Goal: Find specific page/section: Find specific page/section

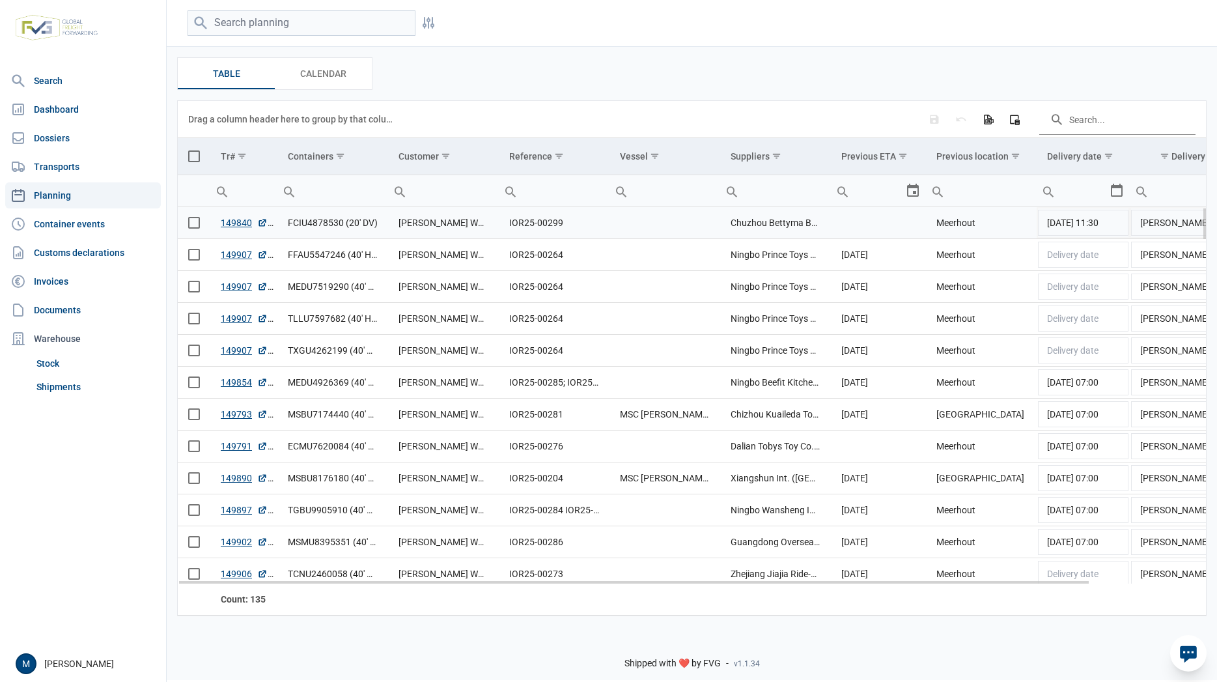
click at [198, 228] on span "Select row" at bounding box center [194, 223] width 12 height 12
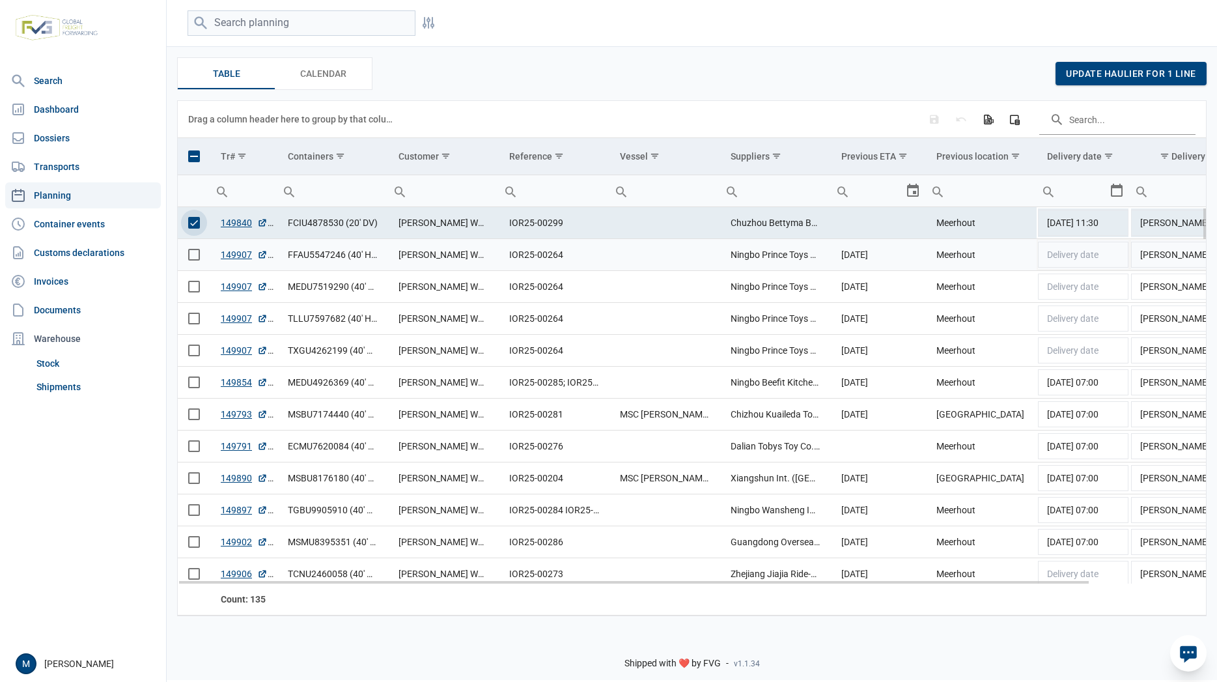
click at [194, 254] on span "Select row" at bounding box center [194, 255] width 12 height 12
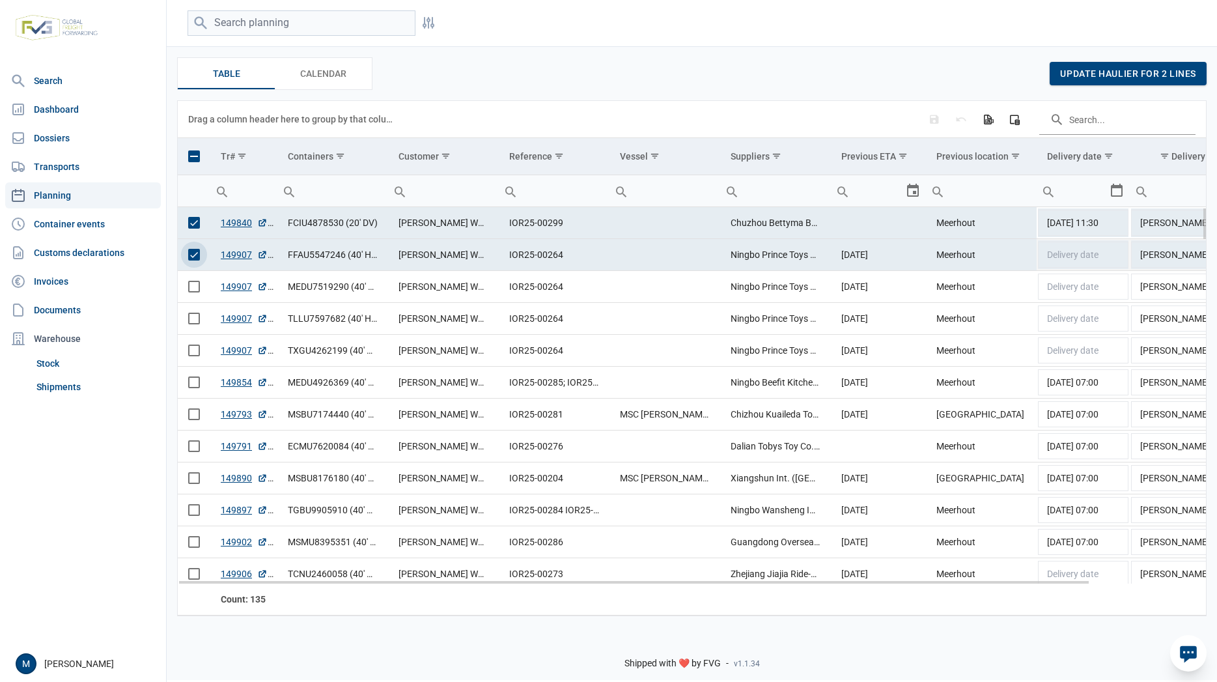
click at [191, 256] on span "Select row" at bounding box center [194, 255] width 12 height 12
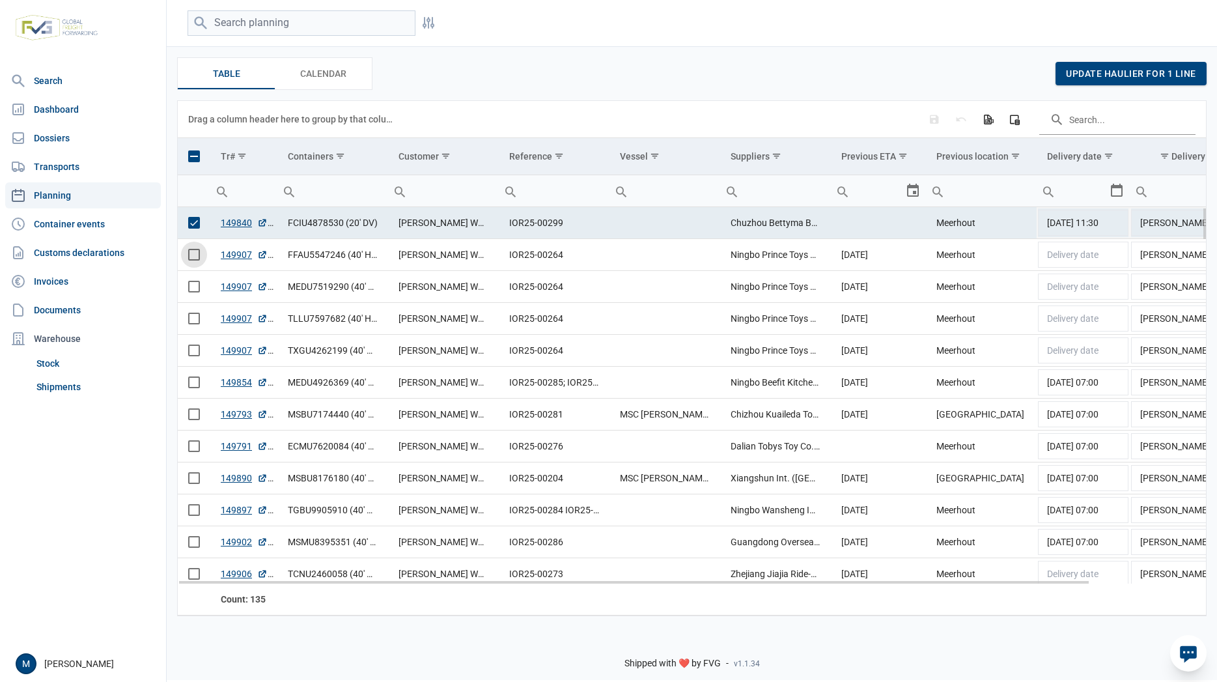
click at [193, 226] on span "Select row" at bounding box center [194, 223] width 12 height 12
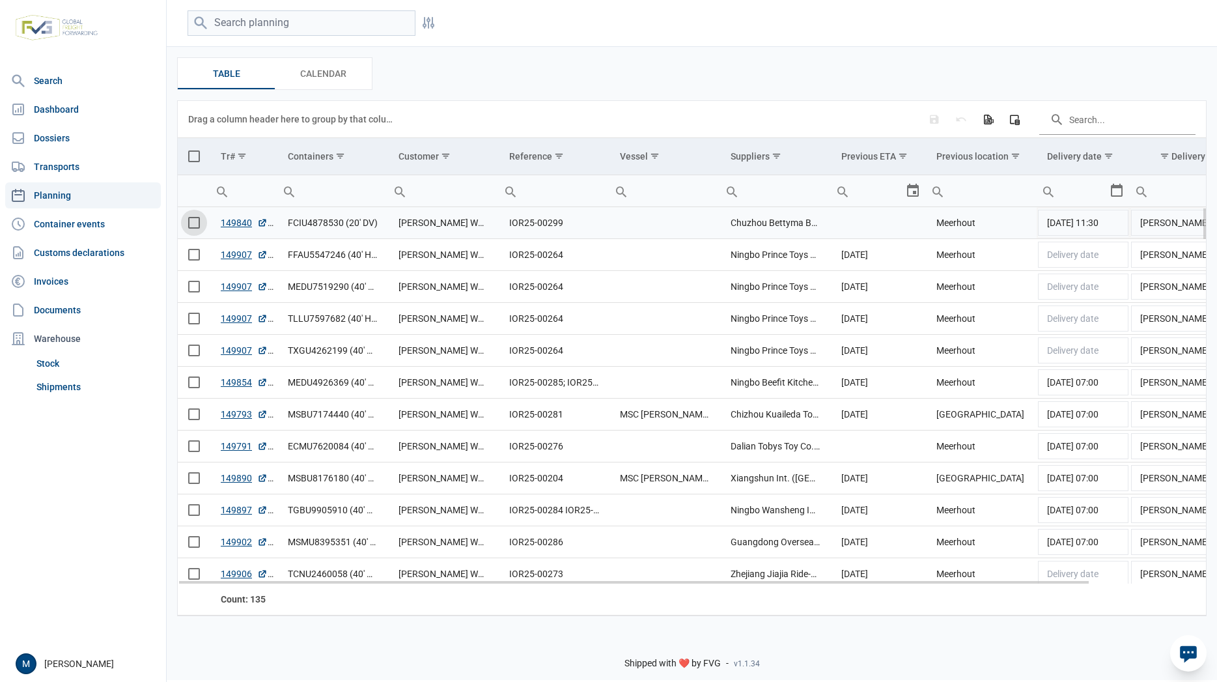
click at [801, 224] on td "Chuzhou Bettyma Baby Carrier Co., Ltd." at bounding box center [775, 223] width 111 height 32
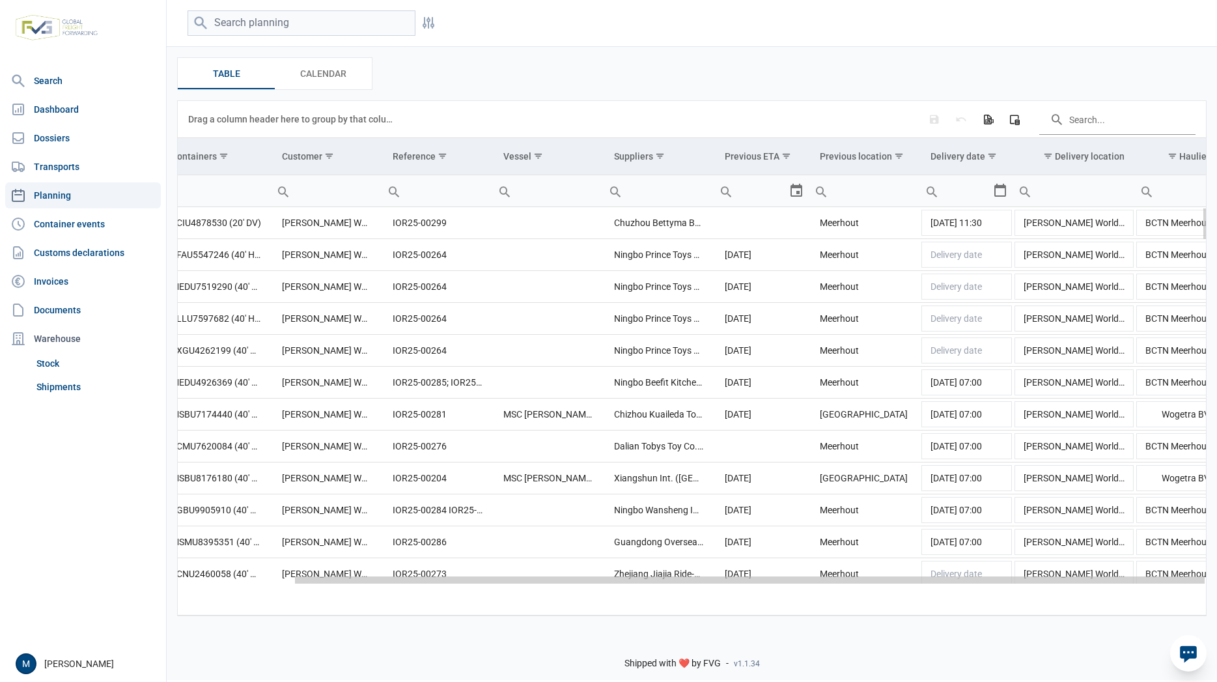
scroll to position [0, 131]
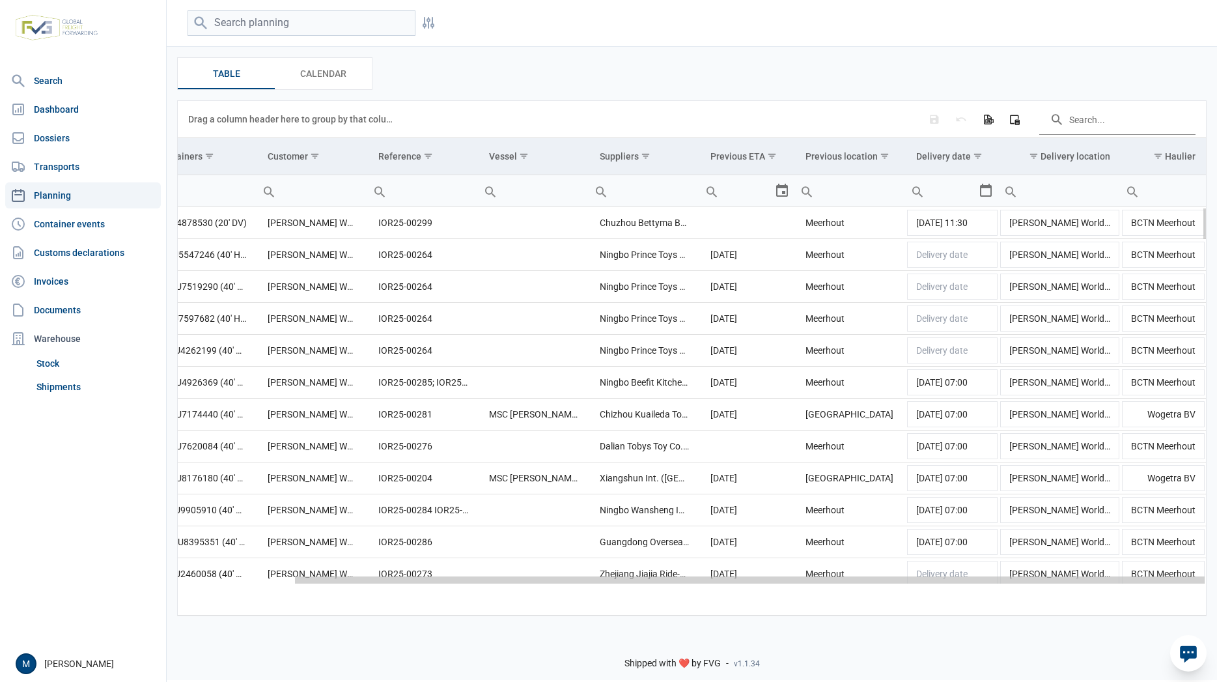
drag, startPoint x: 858, startPoint y: 578, endPoint x: 1067, endPoint y: 575, distance: 209.0
click at [1067, 575] on body "For evaluation purposes only. Redistribution prohibited. Please register an exi…" at bounding box center [608, 318] width 1217 height 682
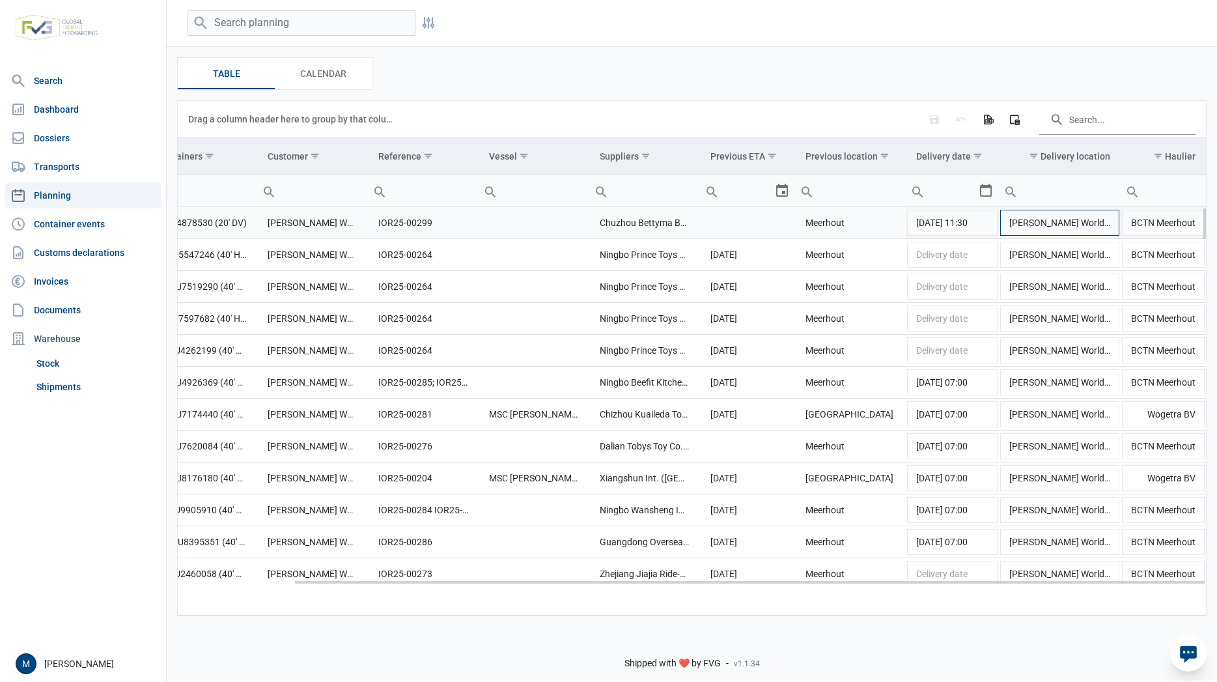
click at [1106, 230] on td "[PERSON_NAME] Worldwide [GEOGRAPHIC_DATA]" at bounding box center [1060, 223] width 122 height 32
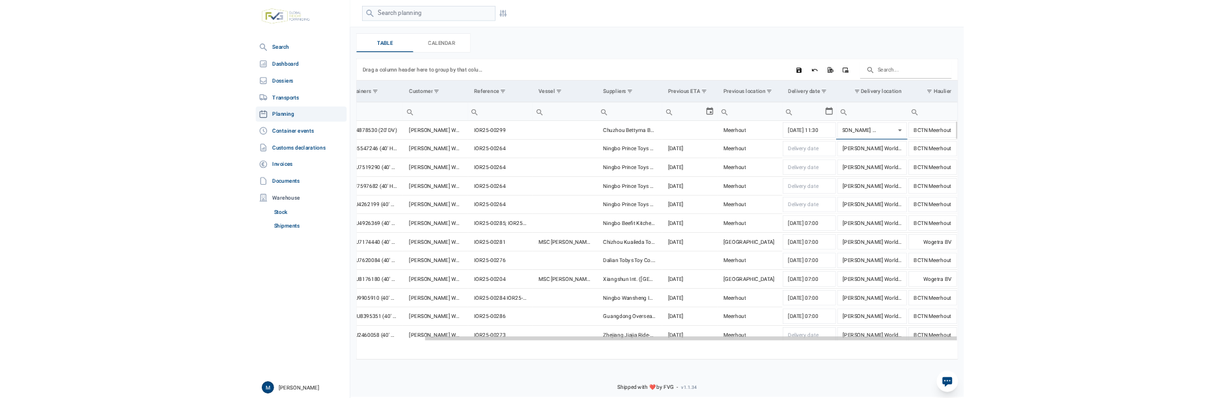
scroll to position [0, 0]
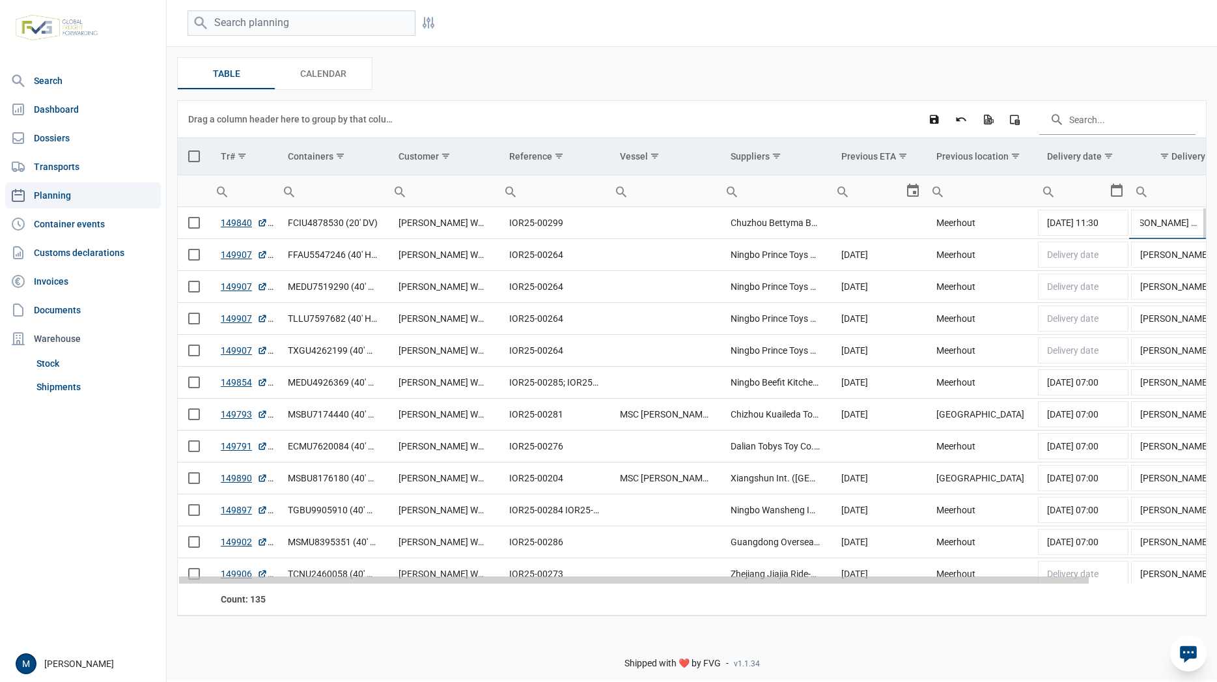
drag, startPoint x: 799, startPoint y: 582, endPoint x: 553, endPoint y: 581, distance: 246.1
click at [553, 581] on body "For evaluation purposes only. Redistribution prohibited. Please register an exi…" at bounding box center [608, 318] width 1217 height 682
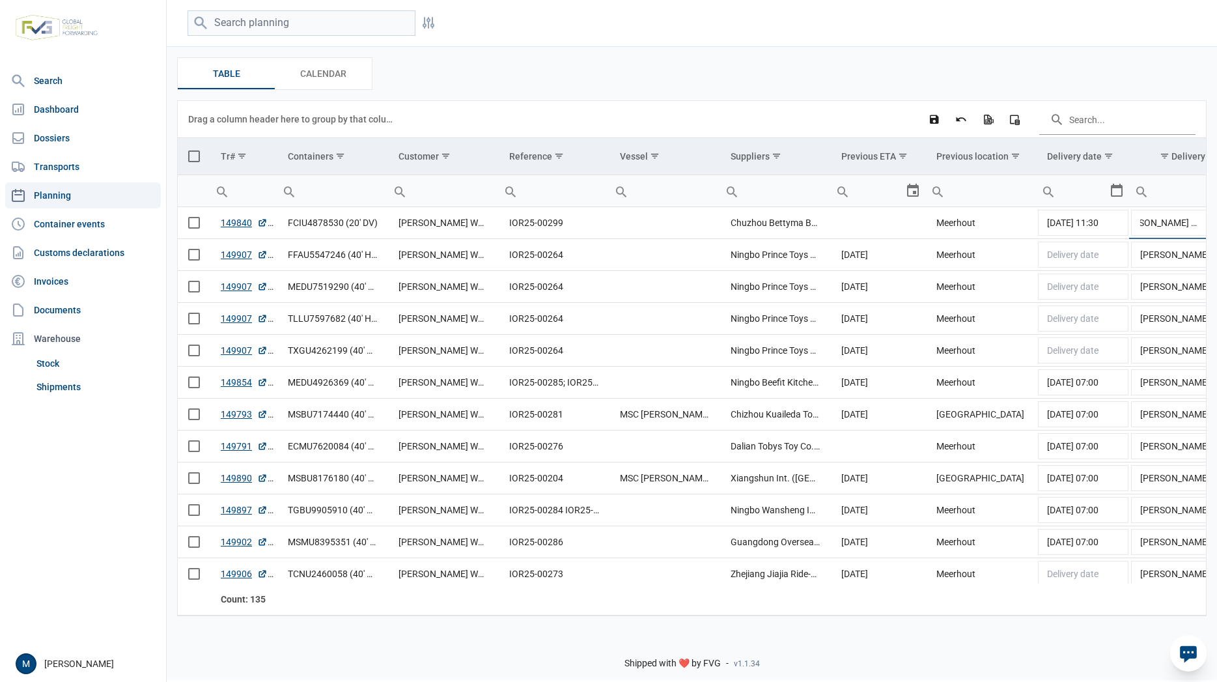
click at [554, 633] on div "Shipped with ❤️ by FVG - v1.1.34" at bounding box center [692, 651] width 1050 height 55
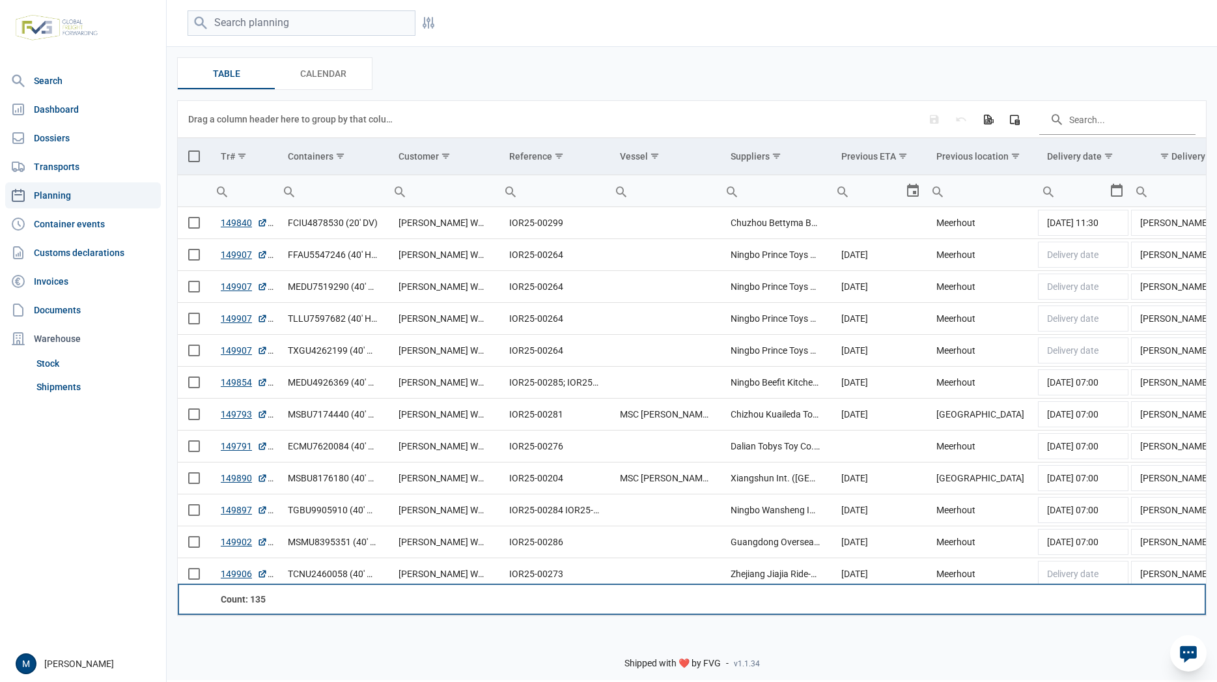
drag, startPoint x: 634, startPoint y: 585, endPoint x: 699, endPoint y: 585, distance: 65.1
click at [699, 398] on td "Data grid with 135 rows and 11 columns" at bounding box center [664, 598] width 111 height 31
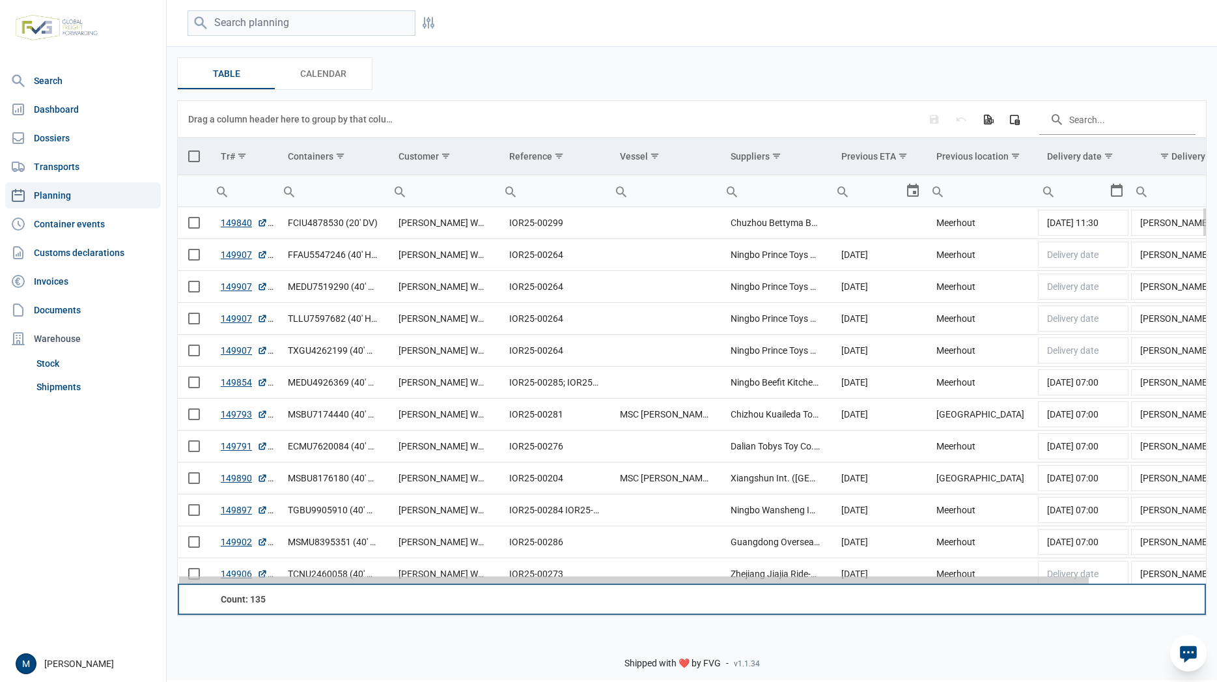
drag, startPoint x: 845, startPoint y: 578, endPoint x: 762, endPoint y: 585, distance: 82.9
click at [762, 398] on body "For evaluation purposes only. Redistribution prohibited. Please register an exi…" at bounding box center [608, 318] width 1217 height 682
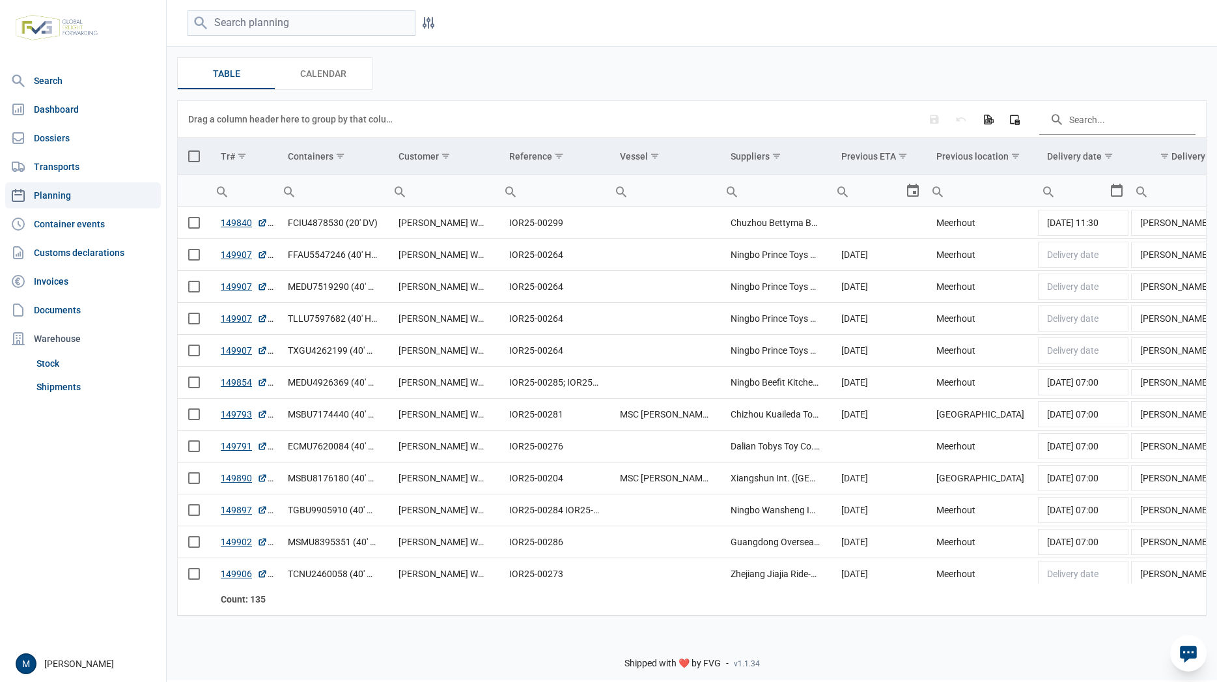
click at [426, 23] on icon at bounding box center [429, 23] width 16 height 16
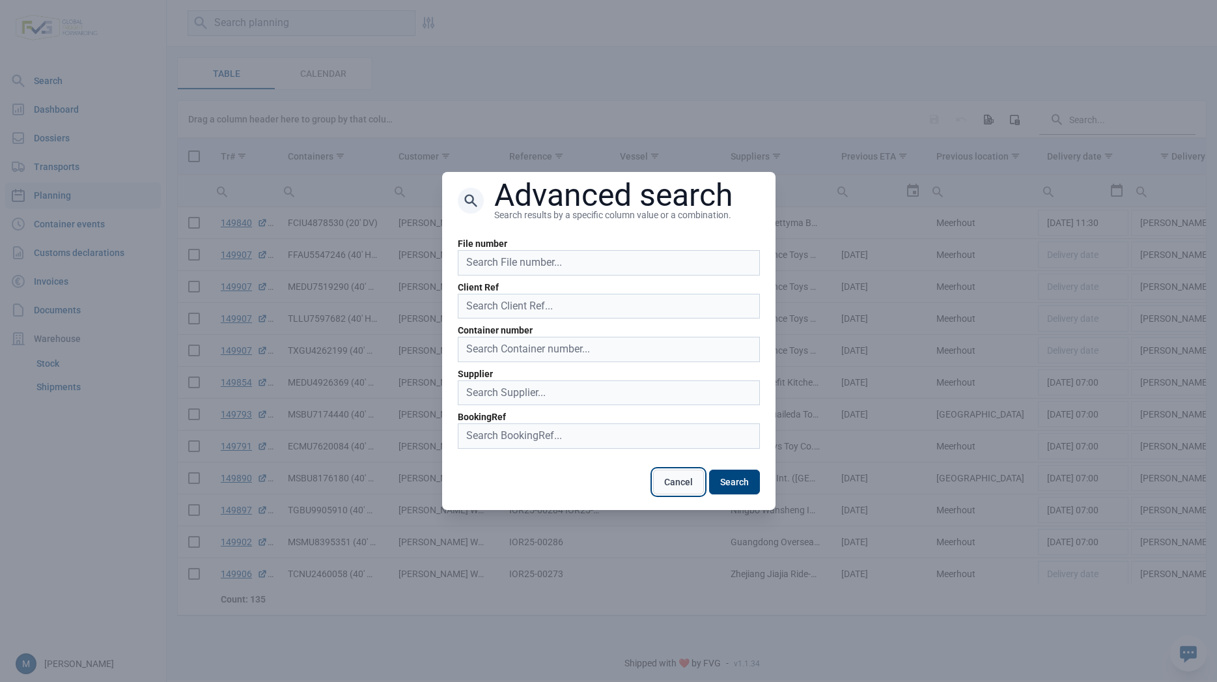
click at [674, 398] on button "Cancel" at bounding box center [678, 481] width 51 height 25
